Goal: Find specific page/section: Find specific page/section

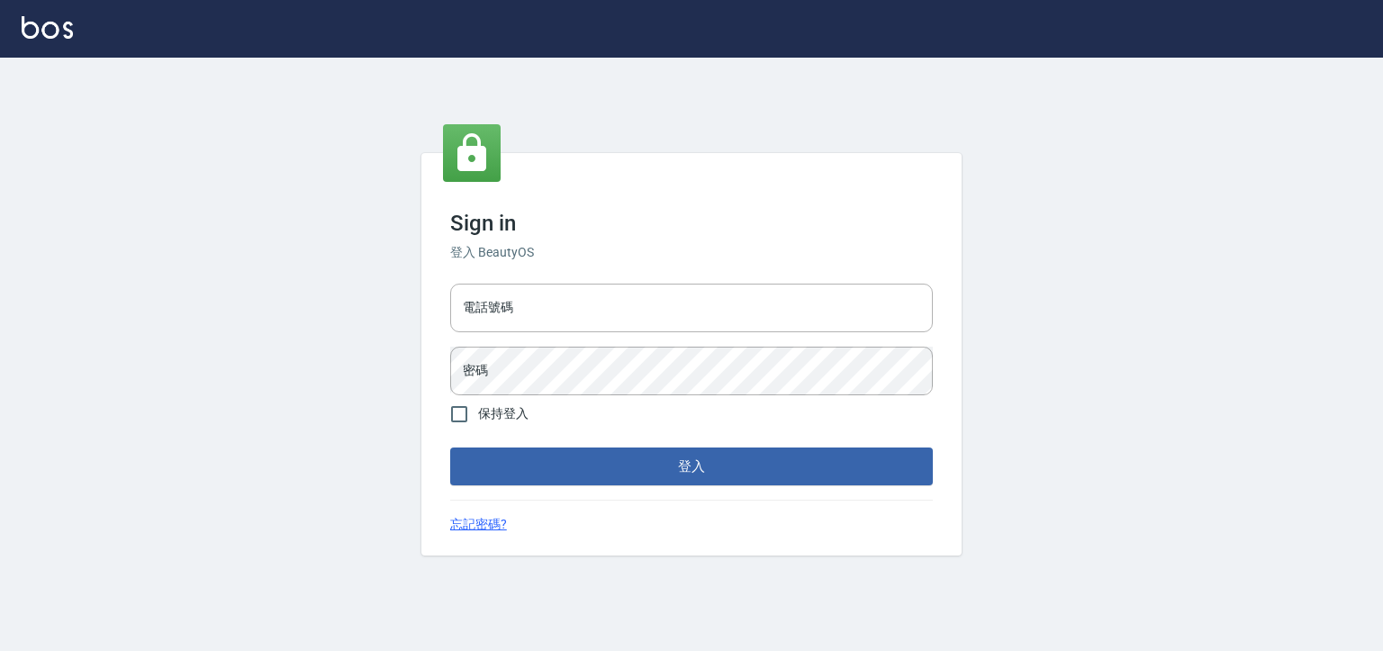
click at [503, 301] on input "電話號碼" at bounding box center [691, 308] width 483 height 49
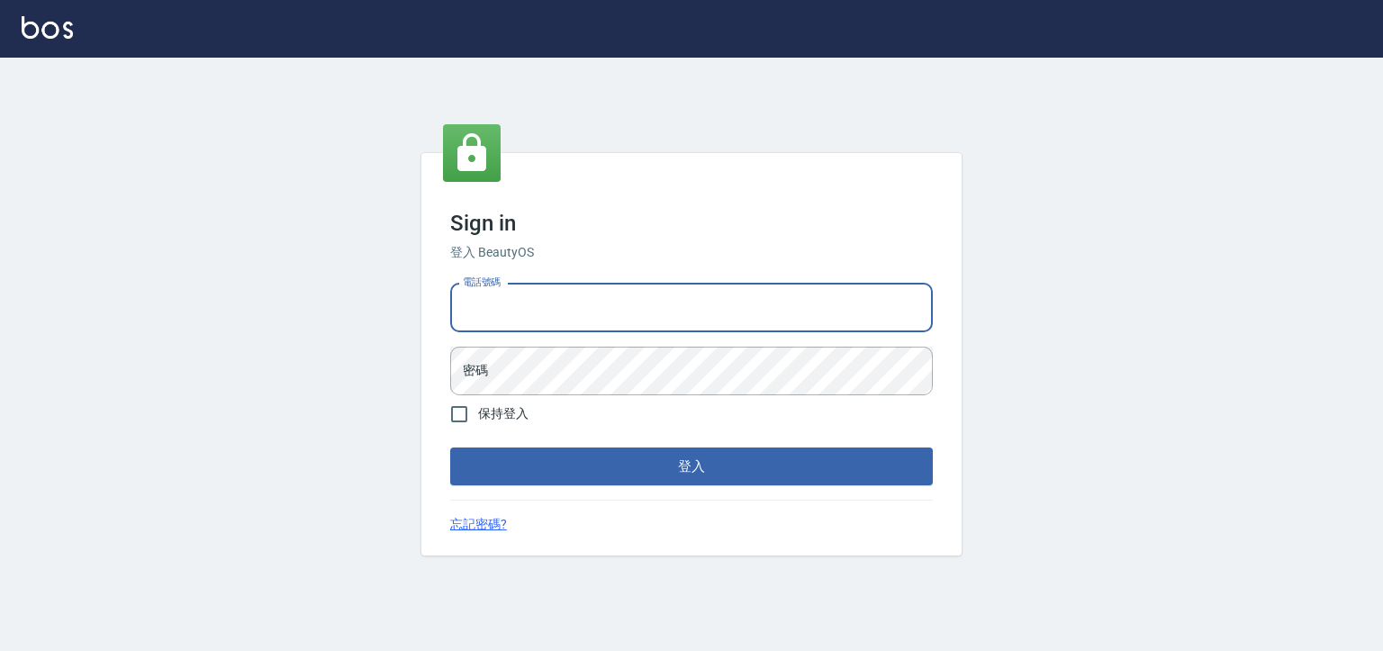
type input "0930798111"
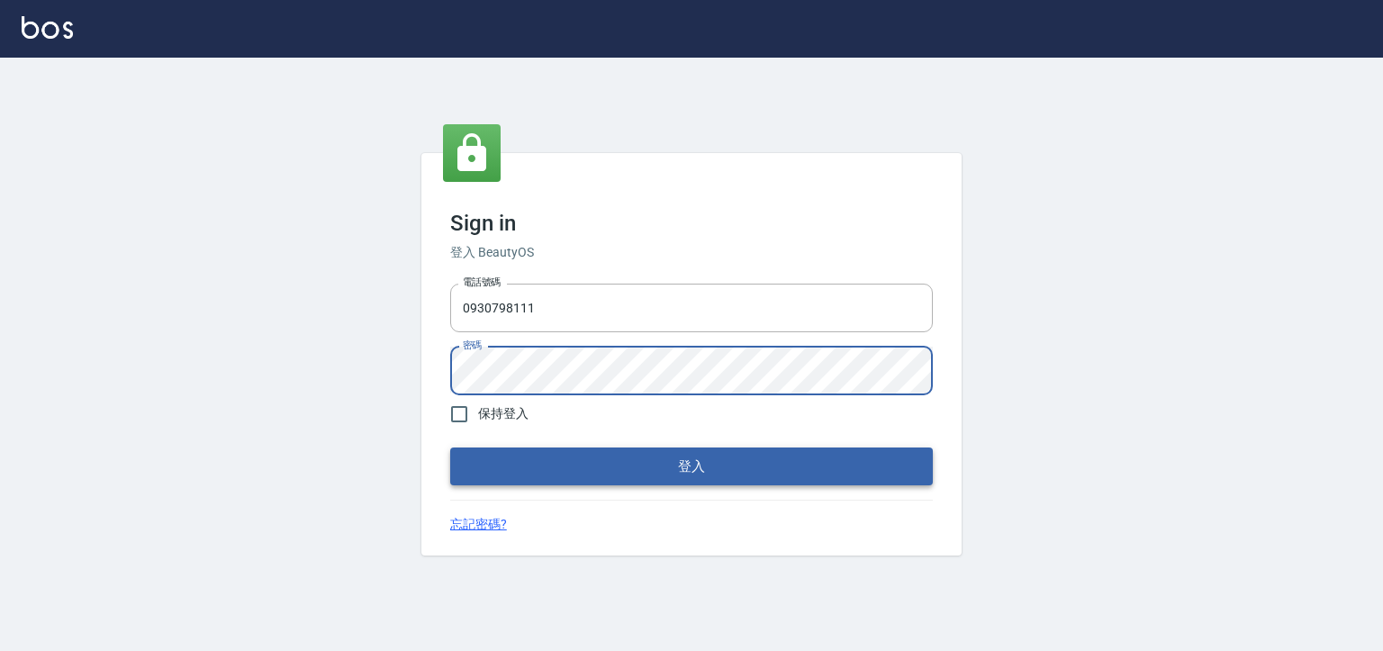
click at [537, 463] on button "登入" at bounding box center [691, 467] width 483 height 38
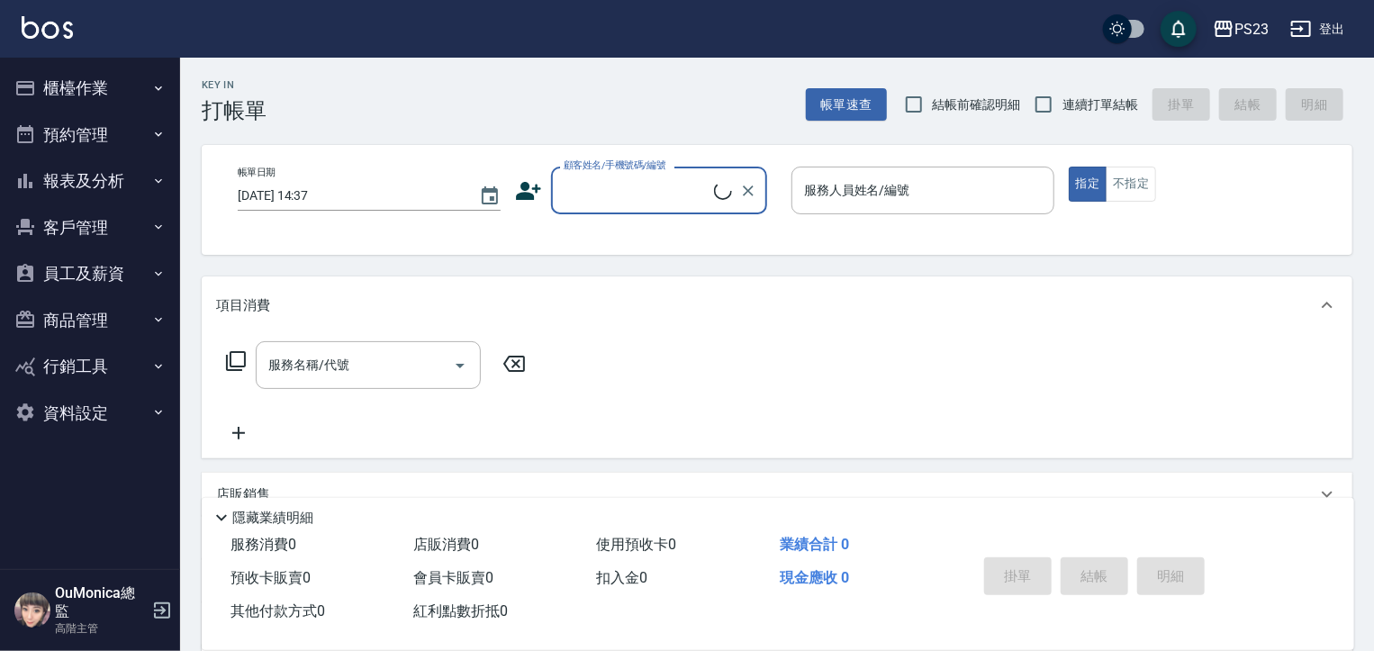
click at [129, 175] on button "報表及分析" at bounding box center [90, 181] width 166 height 47
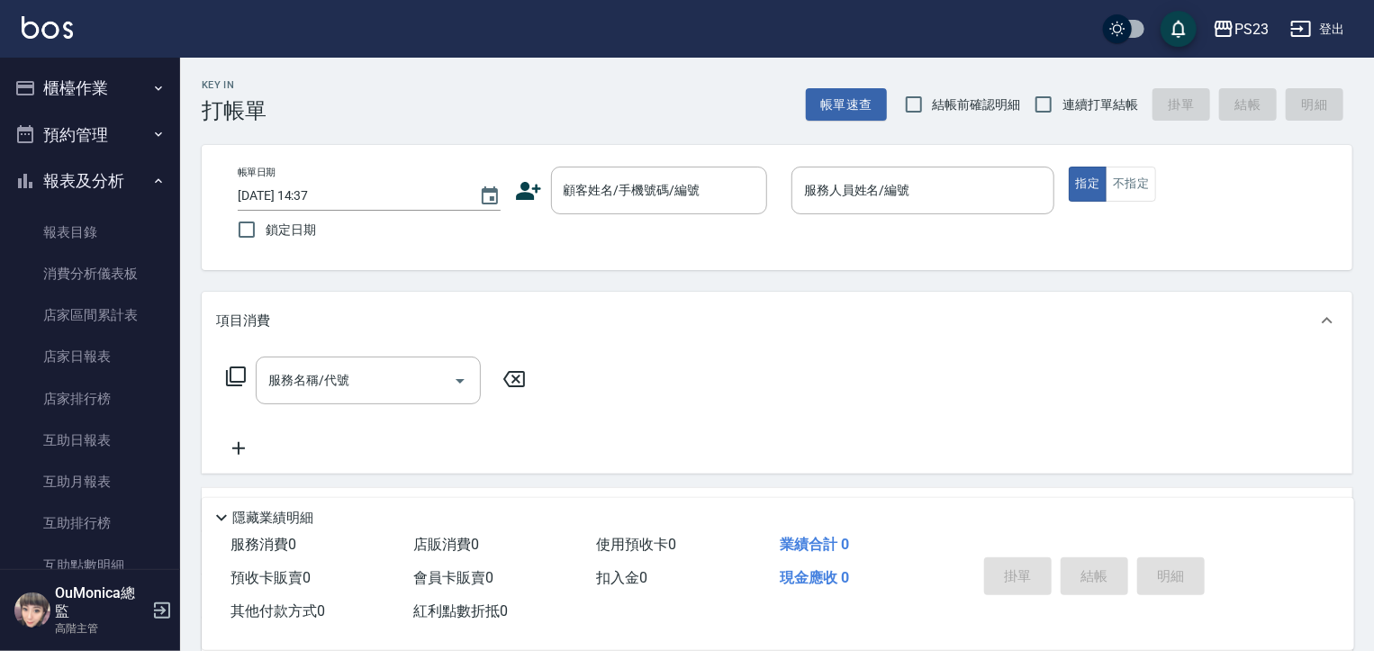
click at [104, 181] on button "報表及分析" at bounding box center [90, 181] width 166 height 47
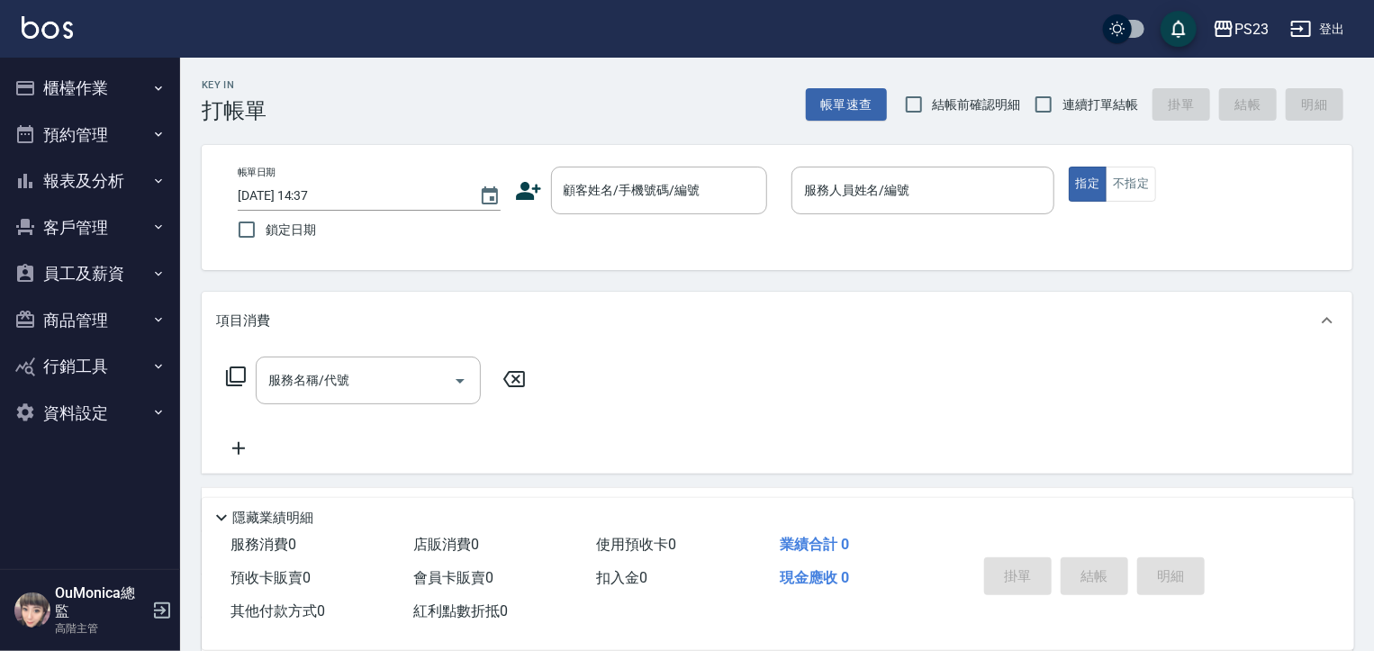
click at [104, 266] on button "員工及薪資" at bounding box center [90, 273] width 166 height 47
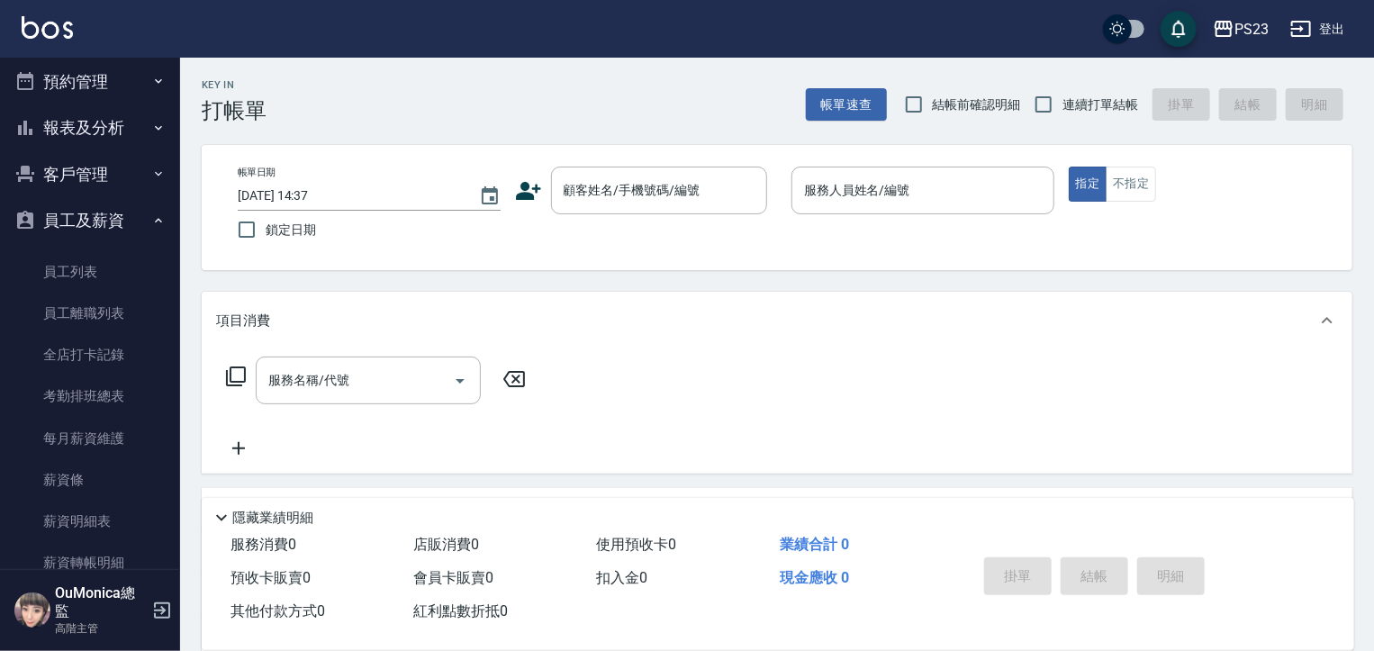
scroll to position [94, 0]
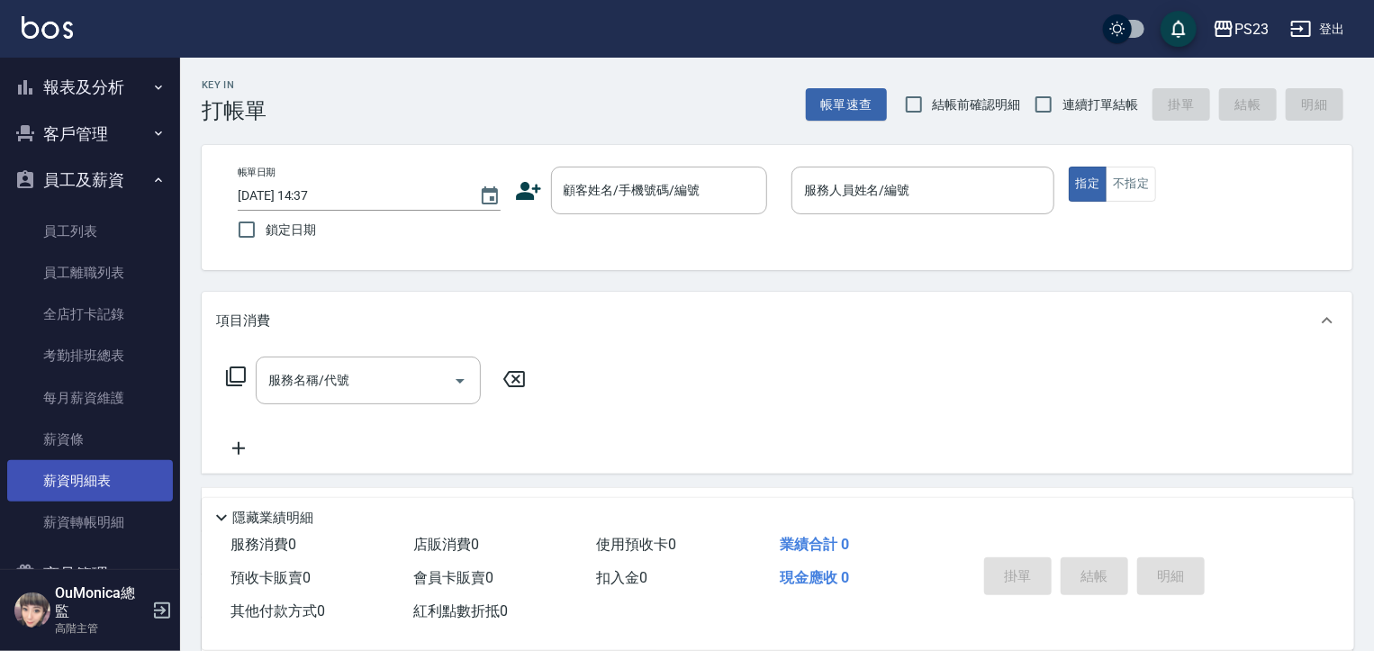
click at [72, 477] on link "薪資明細表" at bounding box center [90, 480] width 166 height 41
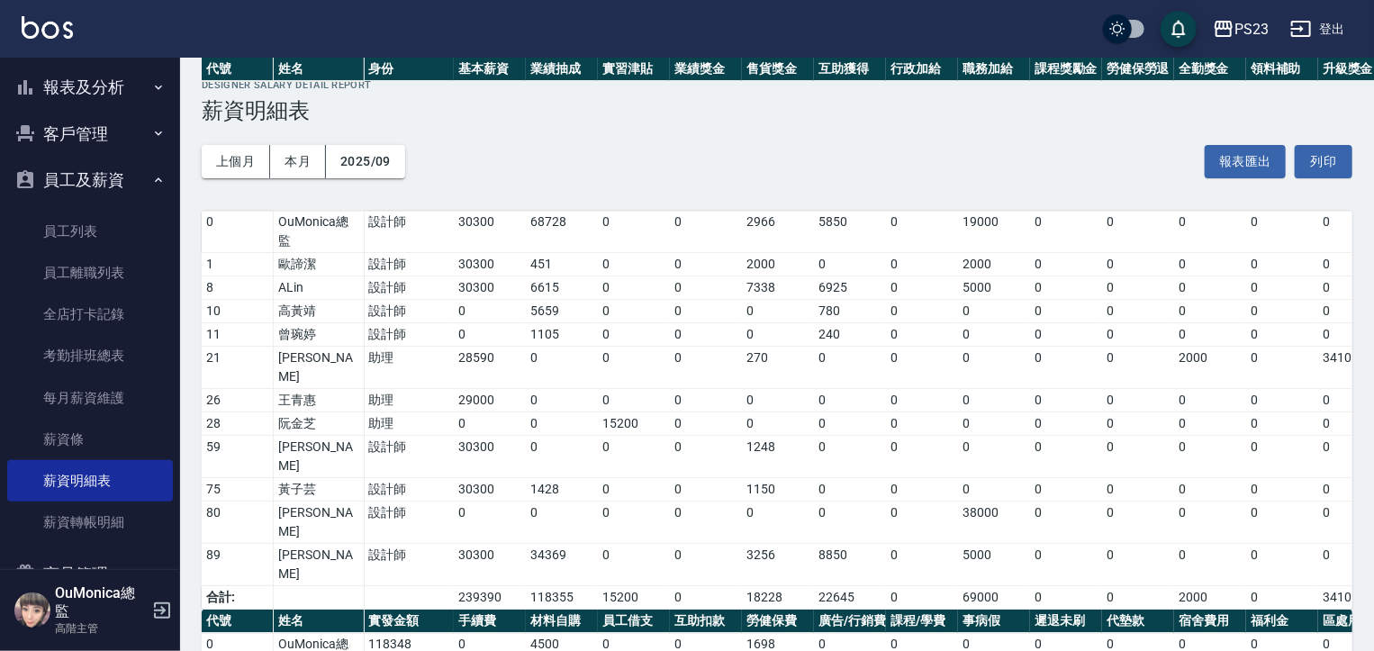
scroll to position [276, 0]
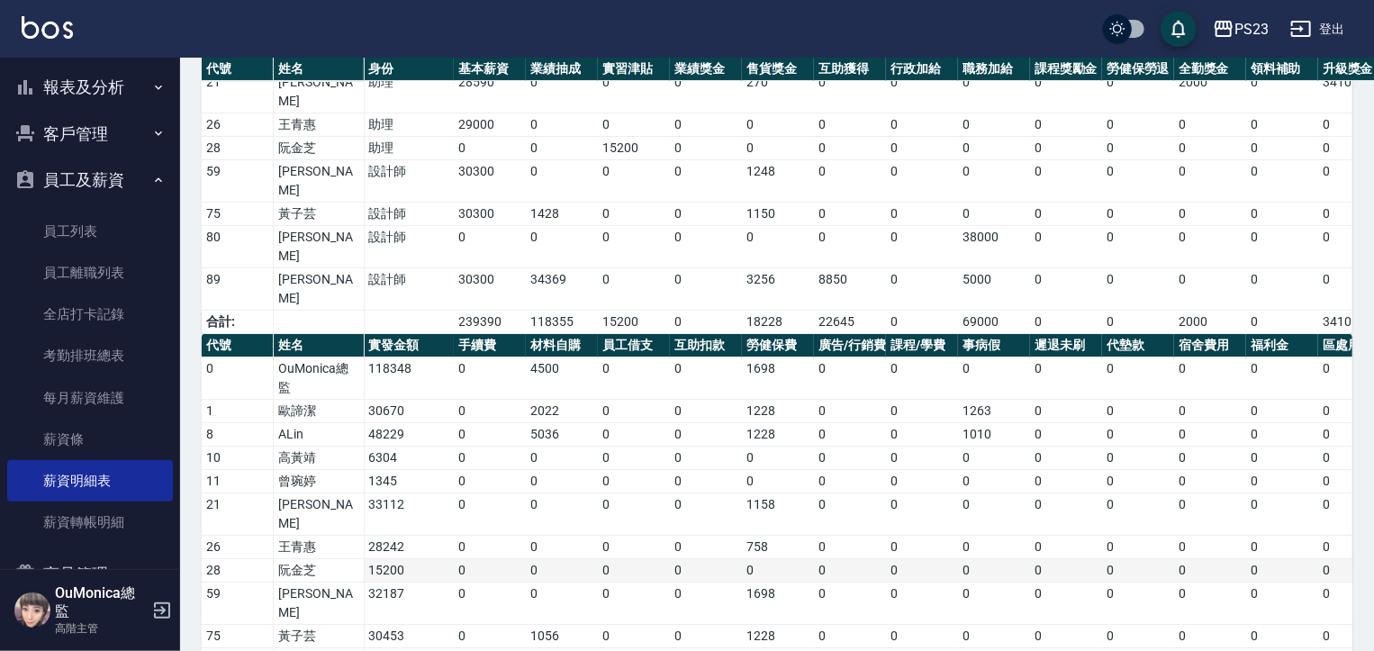
click at [386, 559] on td "15200" at bounding box center [409, 570] width 90 height 23
click at [399, 559] on td "15200" at bounding box center [409, 570] width 90 height 23
